Goal: Task Accomplishment & Management: Manage account settings

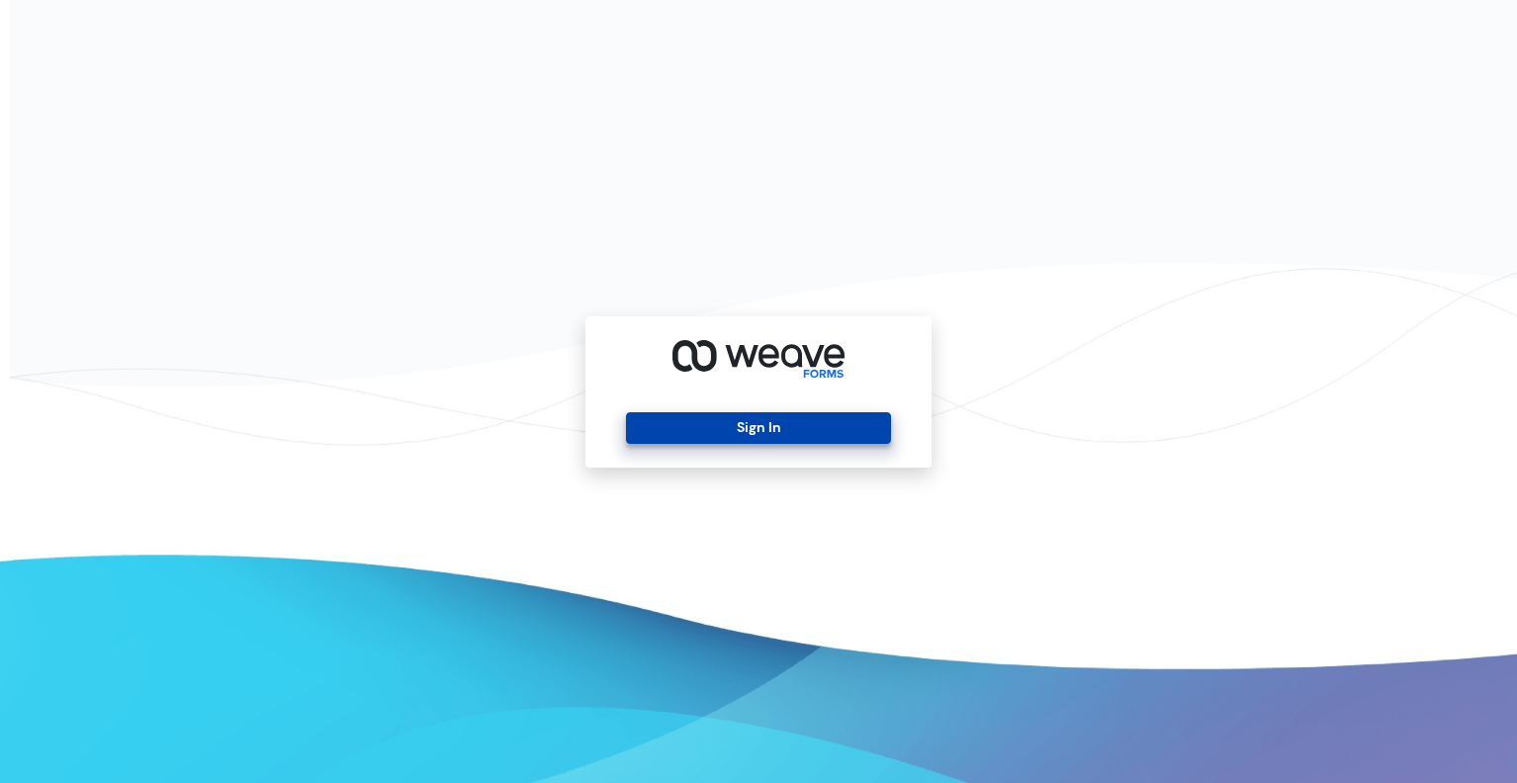
drag, startPoint x: 650, startPoint y: 417, endPoint x: 640, endPoint y: 421, distance: 10.6
click at [651, 417] on button "Sign In" at bounding box center [758, 428] width 264 height 32
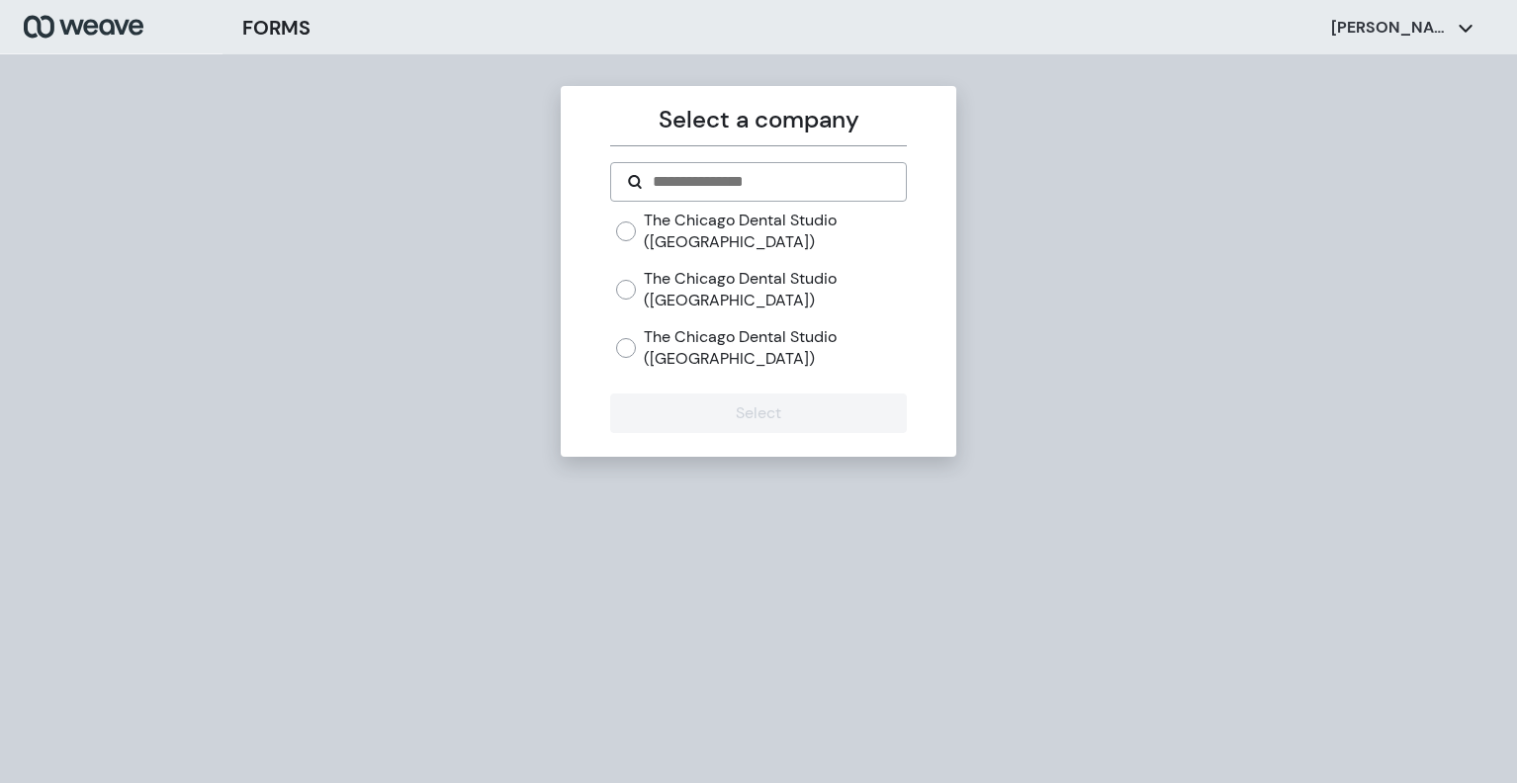
click at [674, 304] on label "The Chicago Dental Studio ([GEOGRAPHIC_DATA])" at bounding box center [775, 289] width 262 height 43
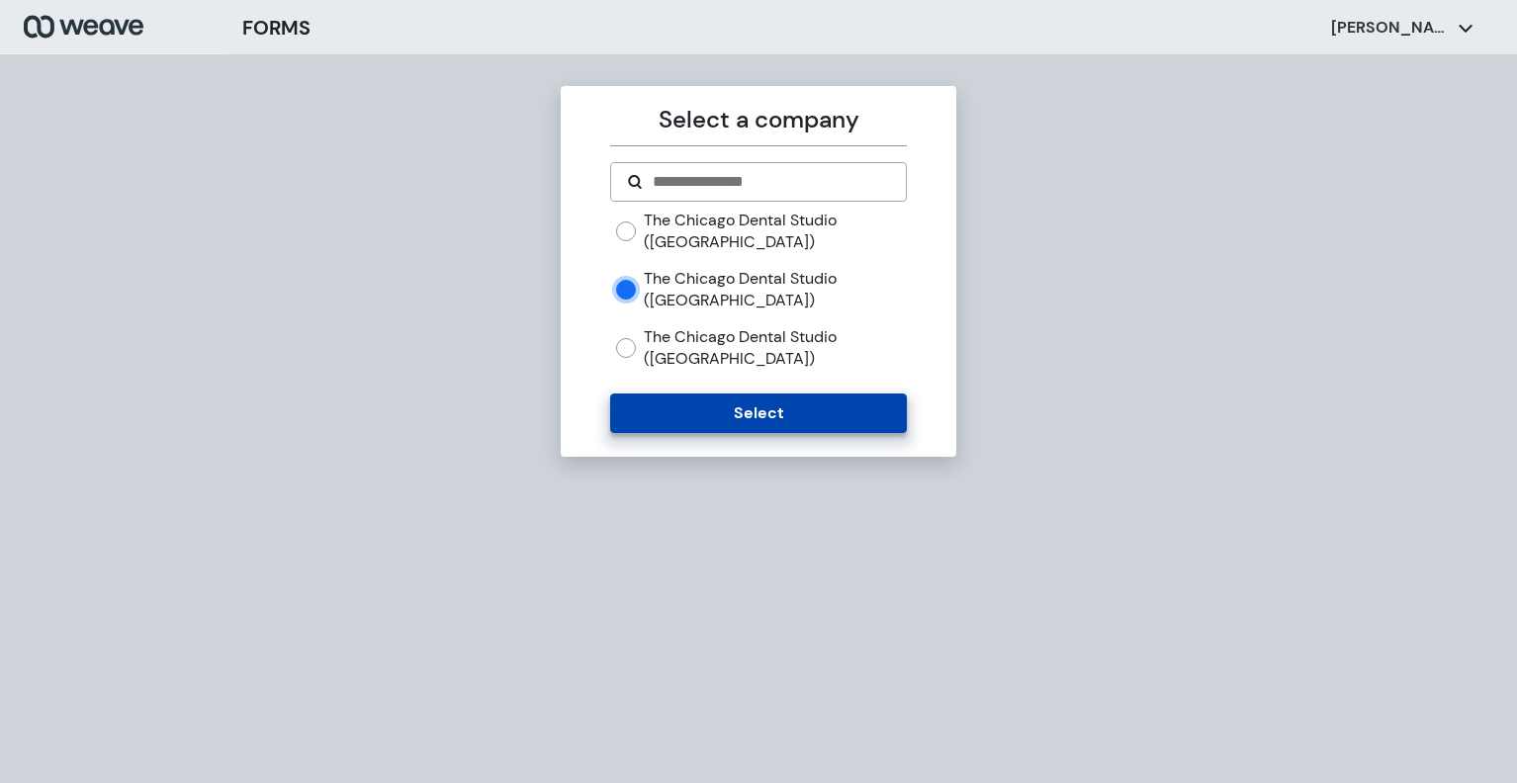
click at [699, 413] on button "Select" at bounding box center [758, 413] width 296 height 40
